Goal: Download file/media

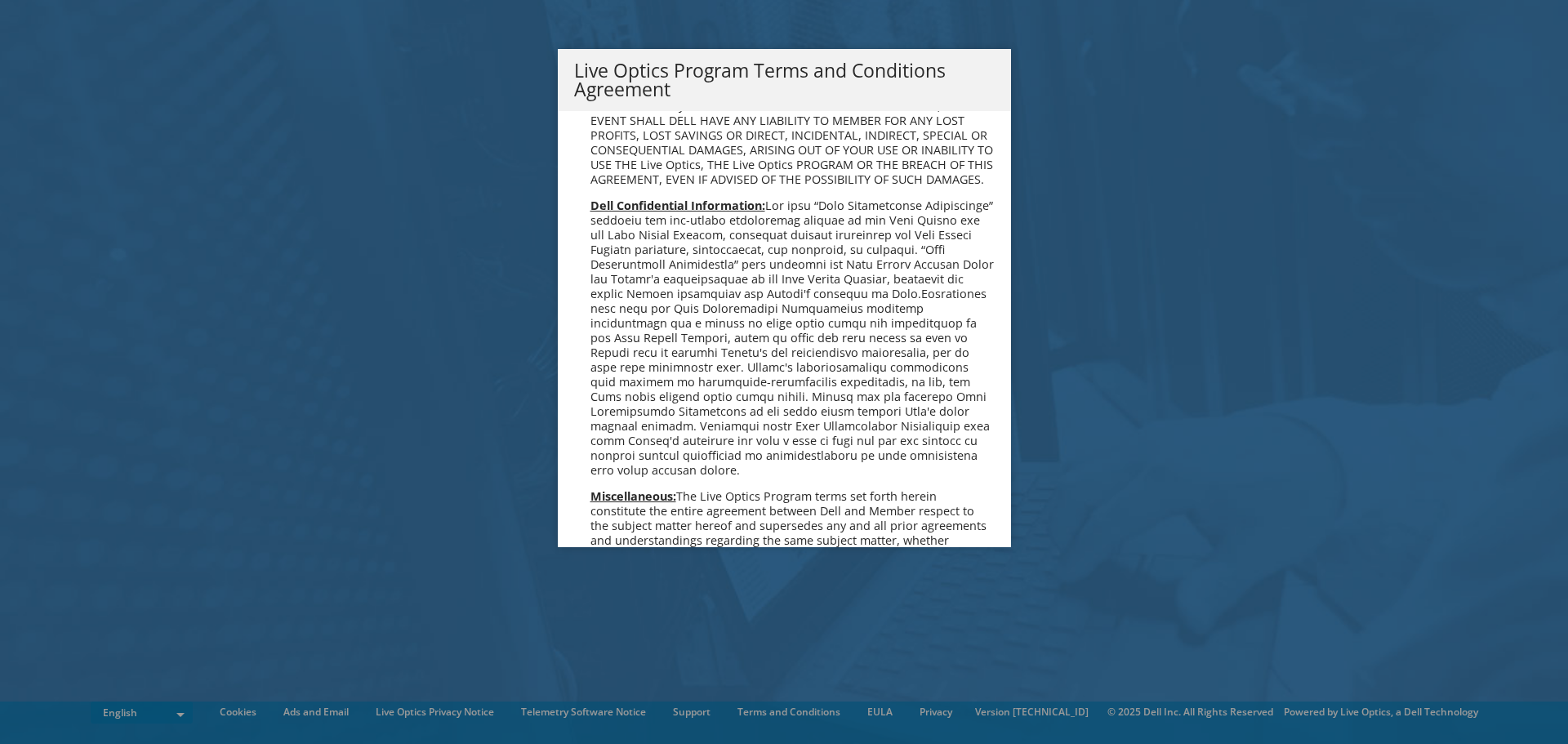
scroll to position [1169, 0]
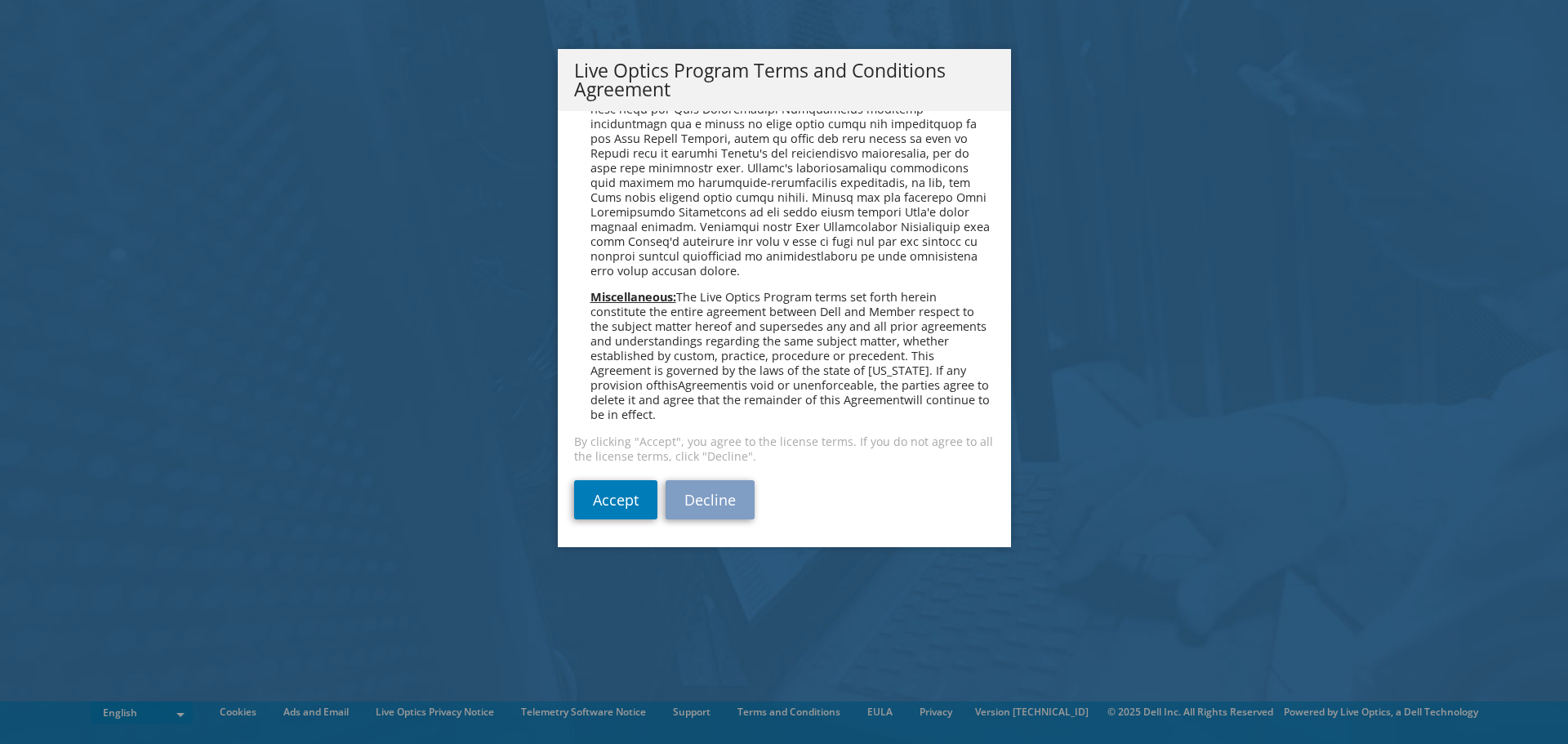
click at [612, 525] on div "Please read the following License Agreement. You must accept the terms of this …" at bounding box center [784, 328] width 454 height 436
click at [612, 487] on link "Accept" at bounding box center [615, 499] width 83 height 39
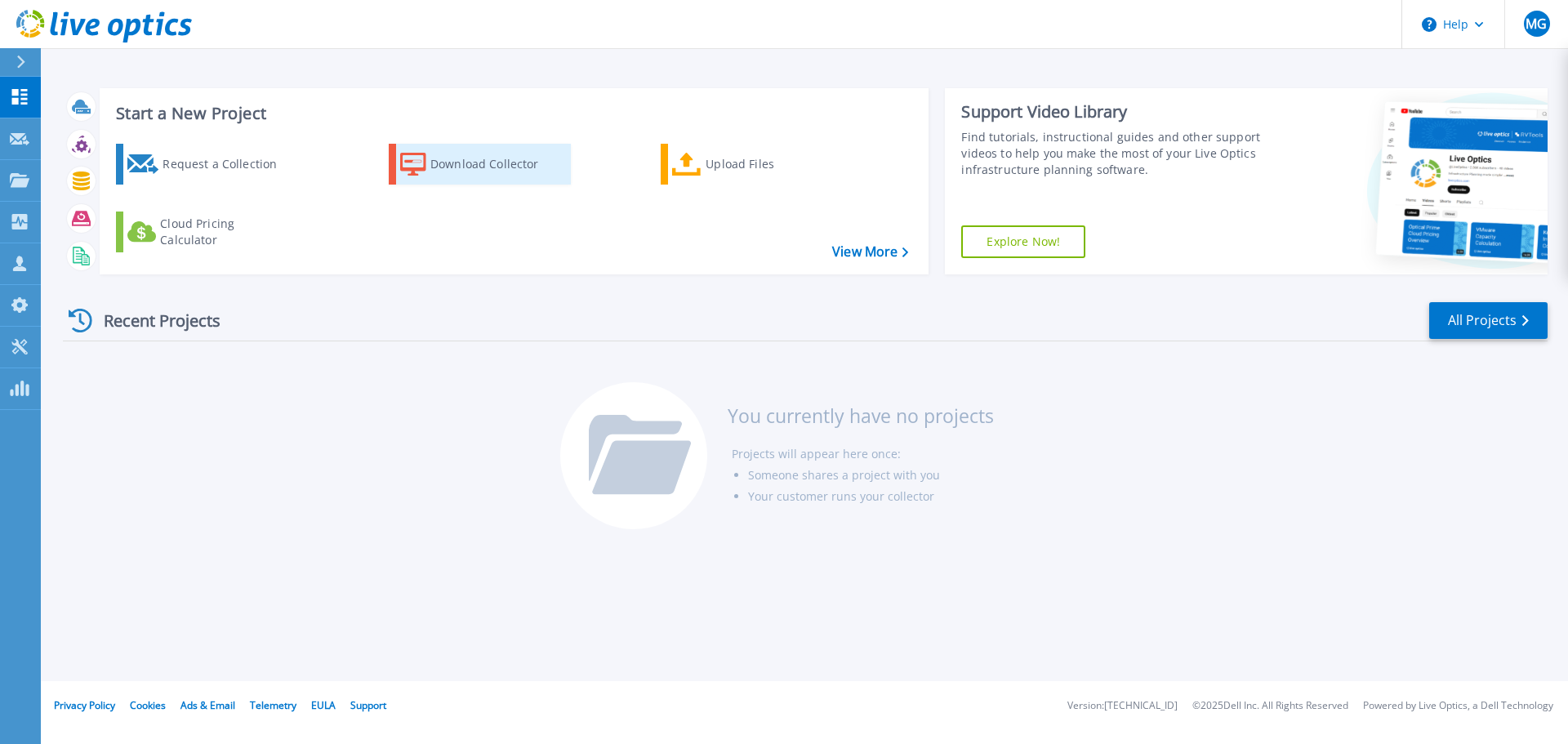
click at [465, 168] on div "Download Collector" at bounding box center [495, 164] width 130 height 33
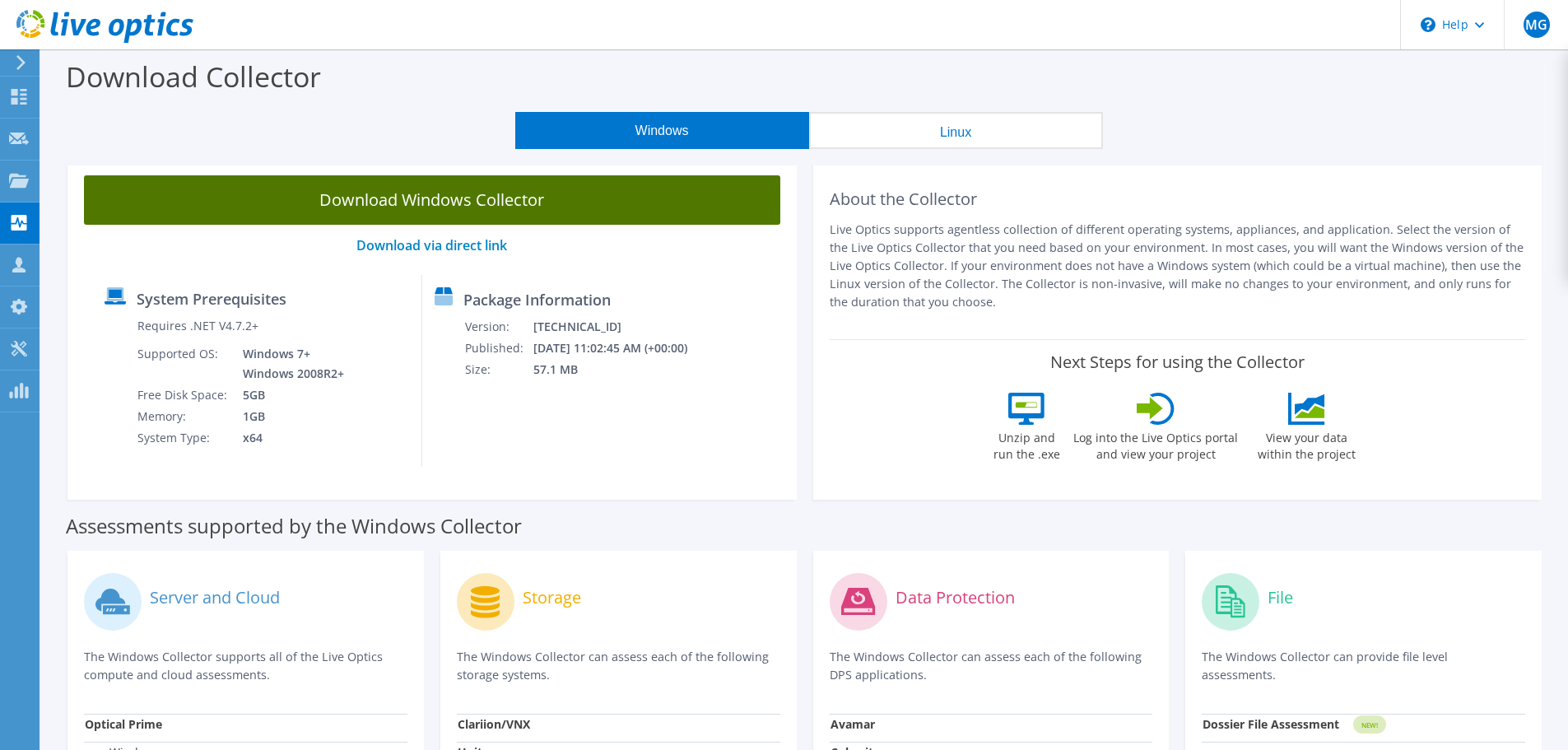
click at [495, 201] on link "Download Windows Collector" at bounding box center [432, 200] width 696 height 49
